Goal: Task Accomplishment & Management: Use online tool/utility

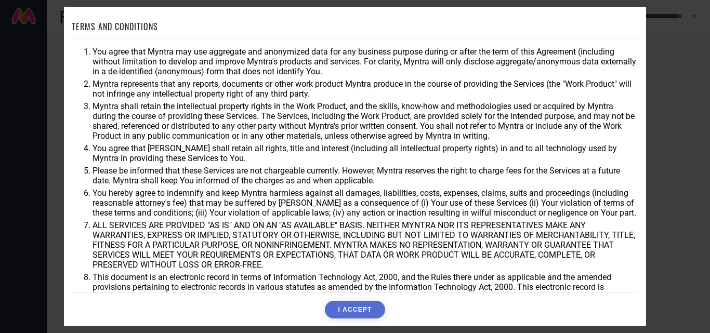
scroll to position [28, 0]
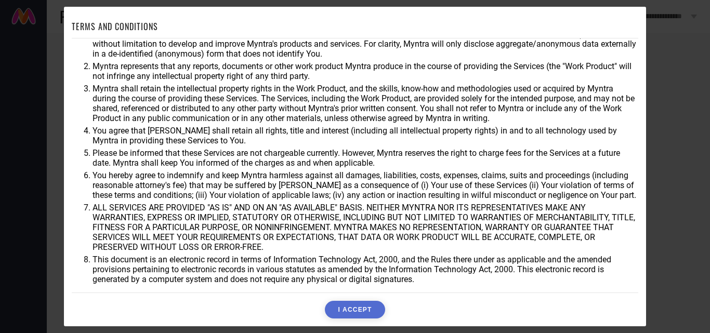
click at [382, 306] on button "I ACCEPT" at bounding box center [355, 310] width 60 height 18
